Goal: Information Seeking & Learning: Learn about a topic

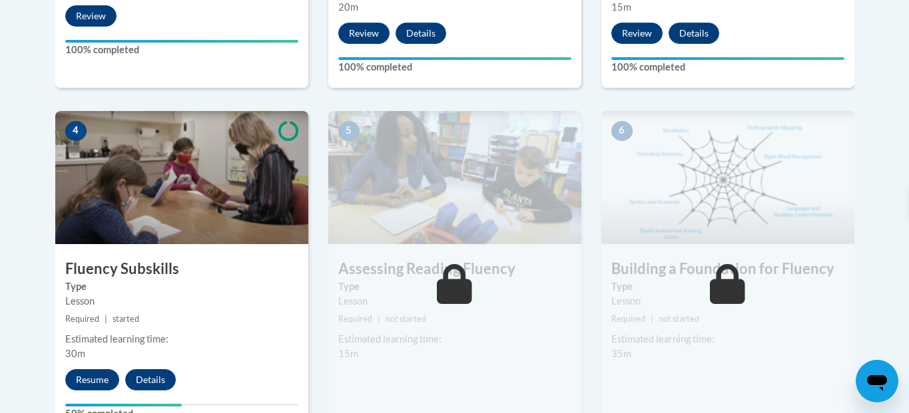
scroll to position [714, 0]
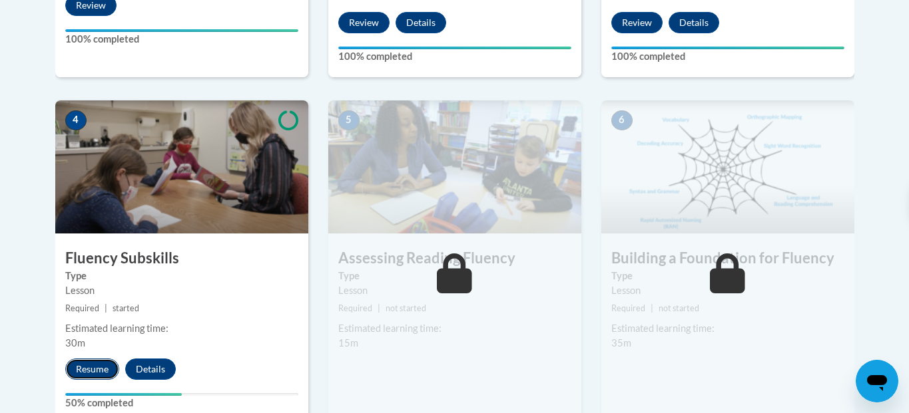
click at [108, 367] on button "Resume" at bounding box center [92, 369] width 54 height 21
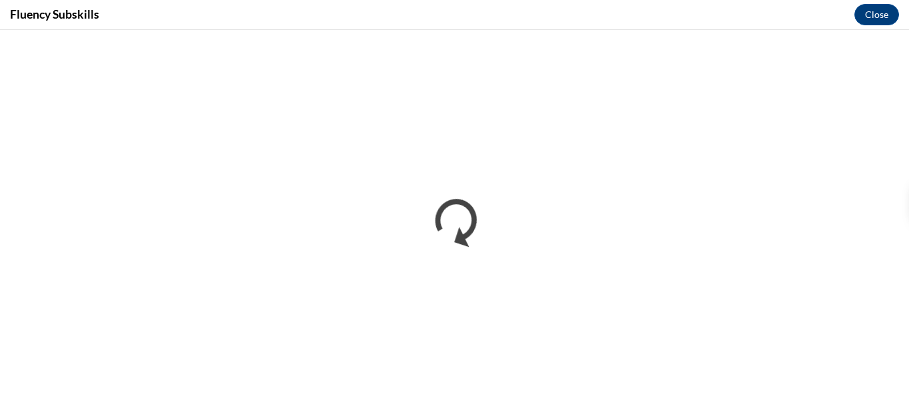
scroll to position [0, 0]
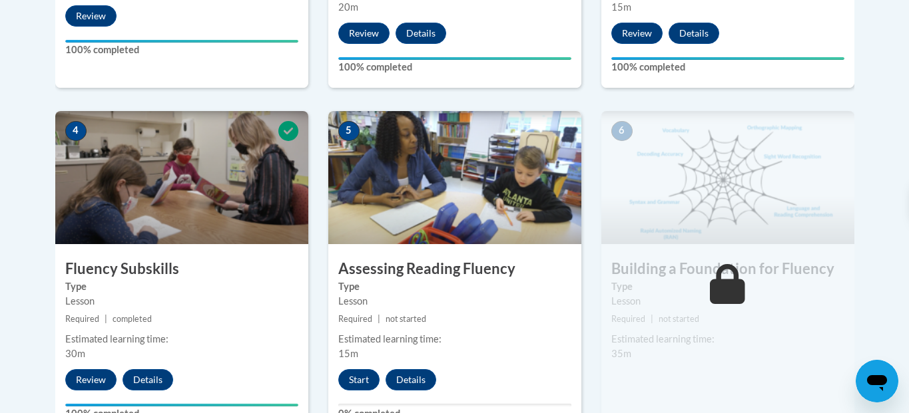
scroll to position [756, 0]
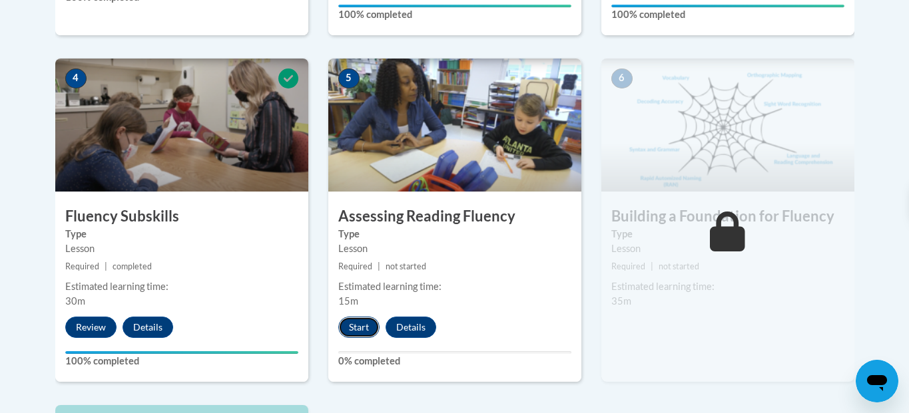
click at [363, 324] on button "Start" at bounding box center [358, 327] width 41 height 21
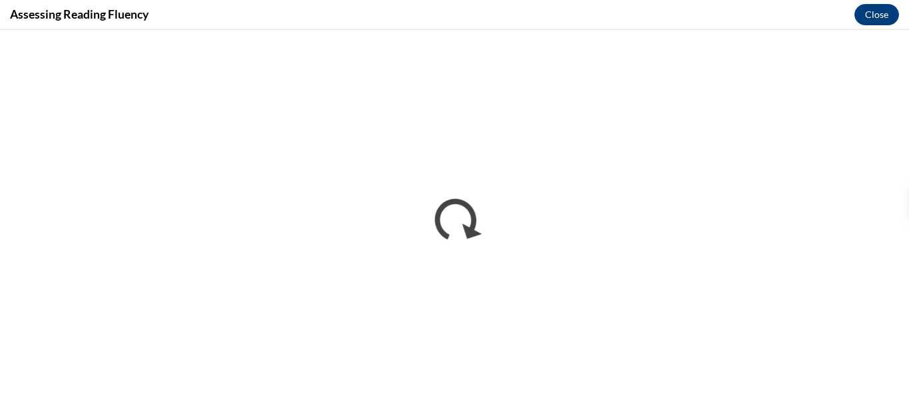
scroll to position [0, 0]
click at [888, 9] on button "Close" at bounding box center [876, 14] width 45 height 21
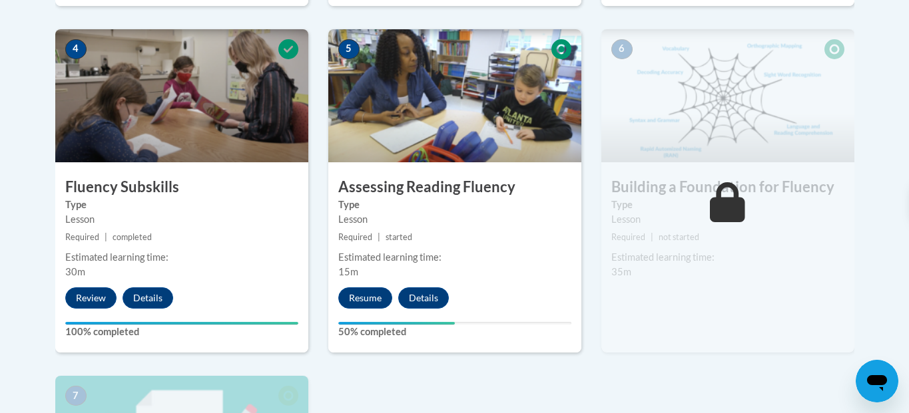
scroll to position [788, 0]
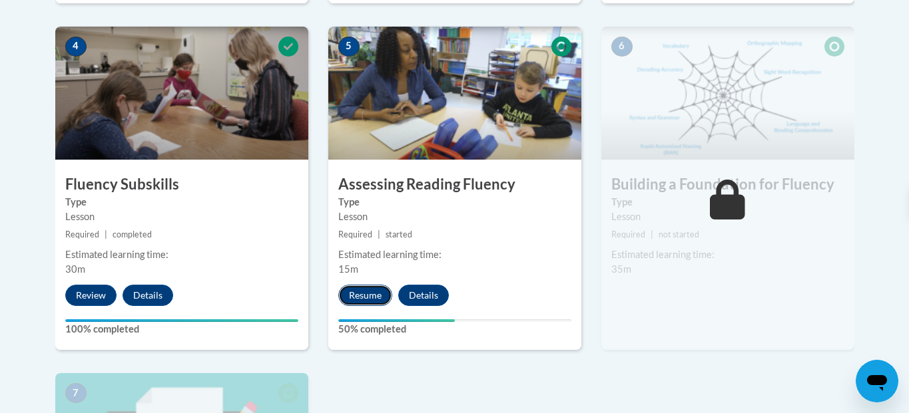
click at [386, 298] on button "Resume" at bounding box center [365, 295] width 54 height 21
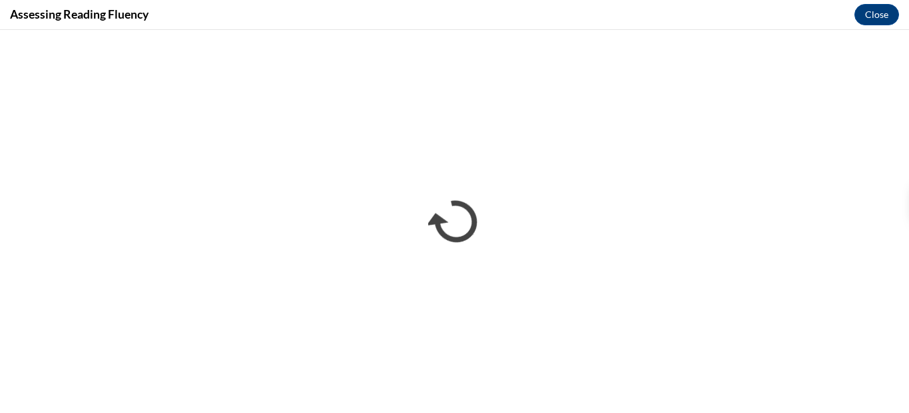
scroll to position [0, 0]
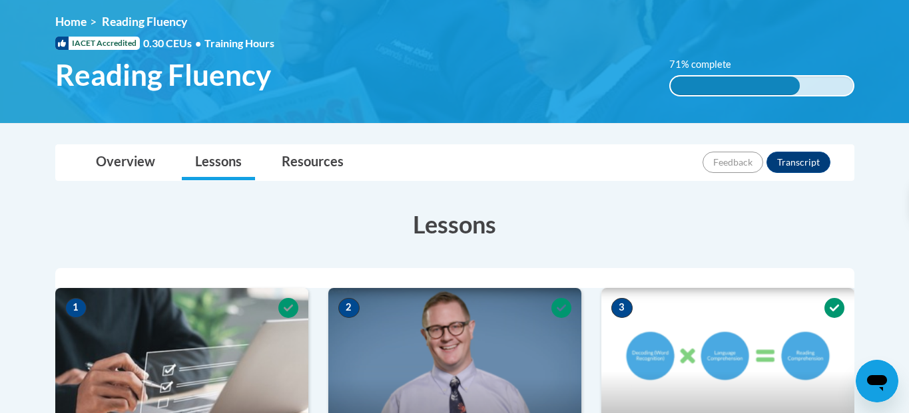
scroll to position [174, 0]
